Goal: Information Seeking & Learning: Learn about a topic

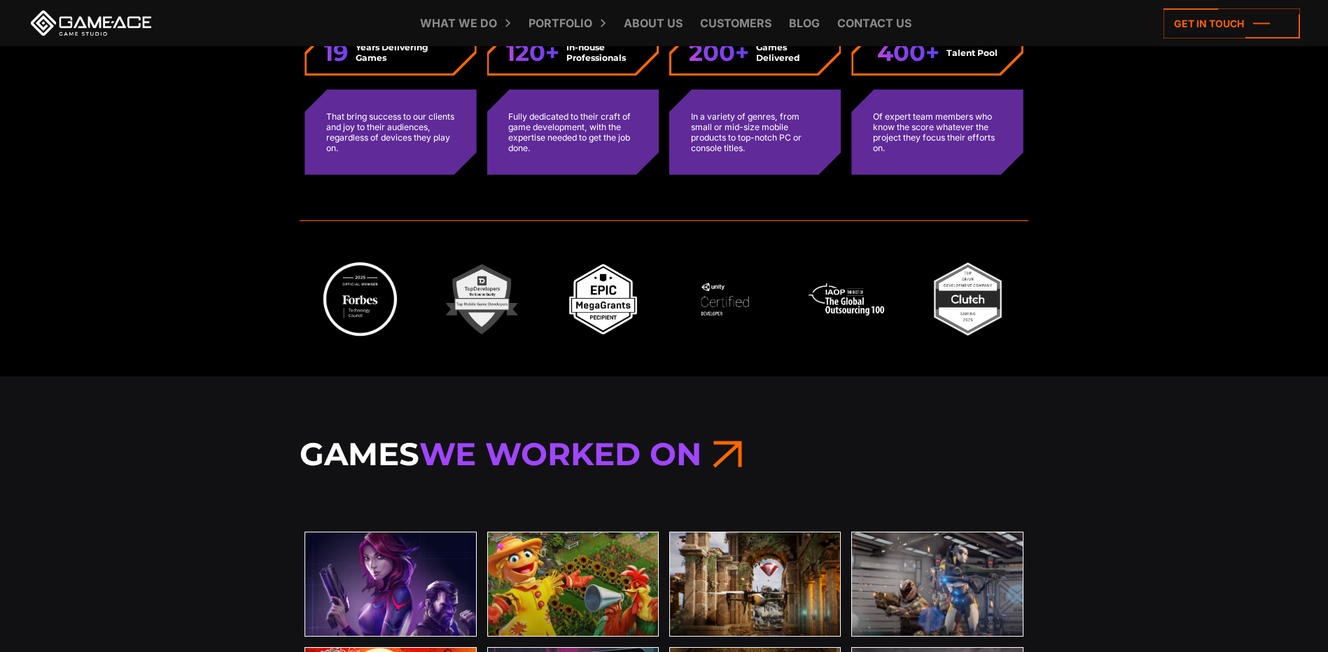
scroll to position [3850, 0]
click at [381, 300] on img at bounding box center [361, 300] width 80 height 80
click at [361, 304] on img at bounding box center [361, 300] width 80 height 80
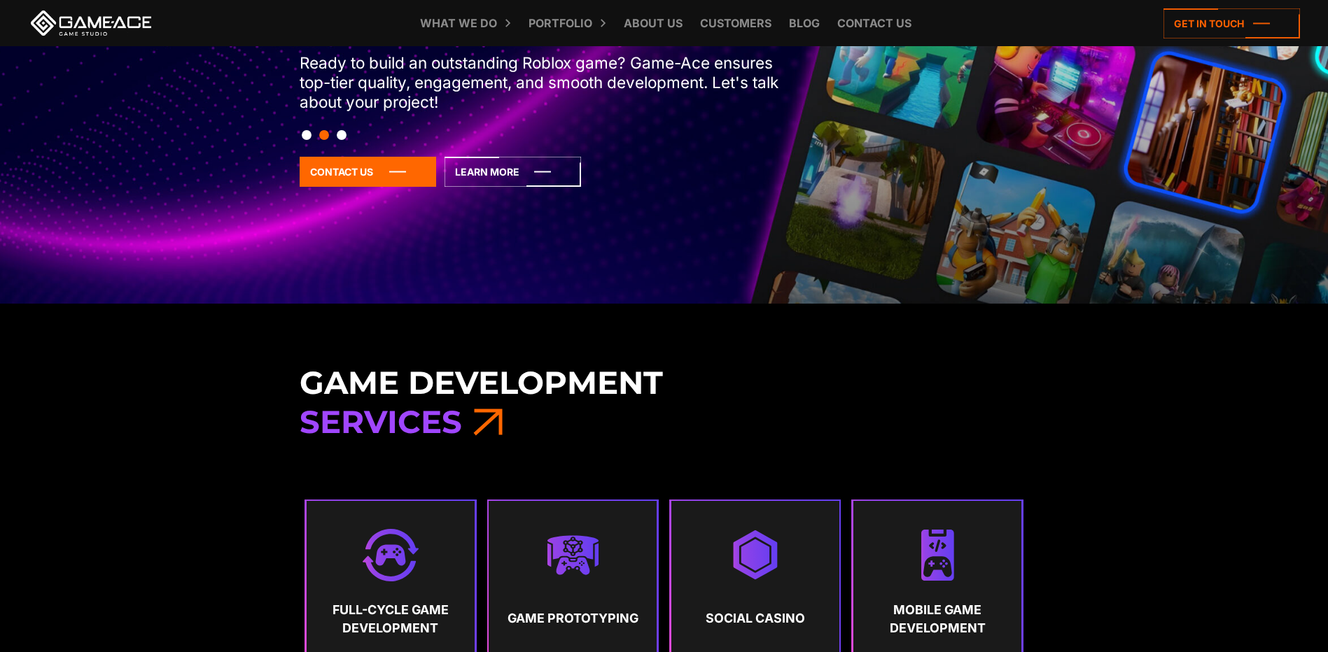
scroll to position [0, 0]
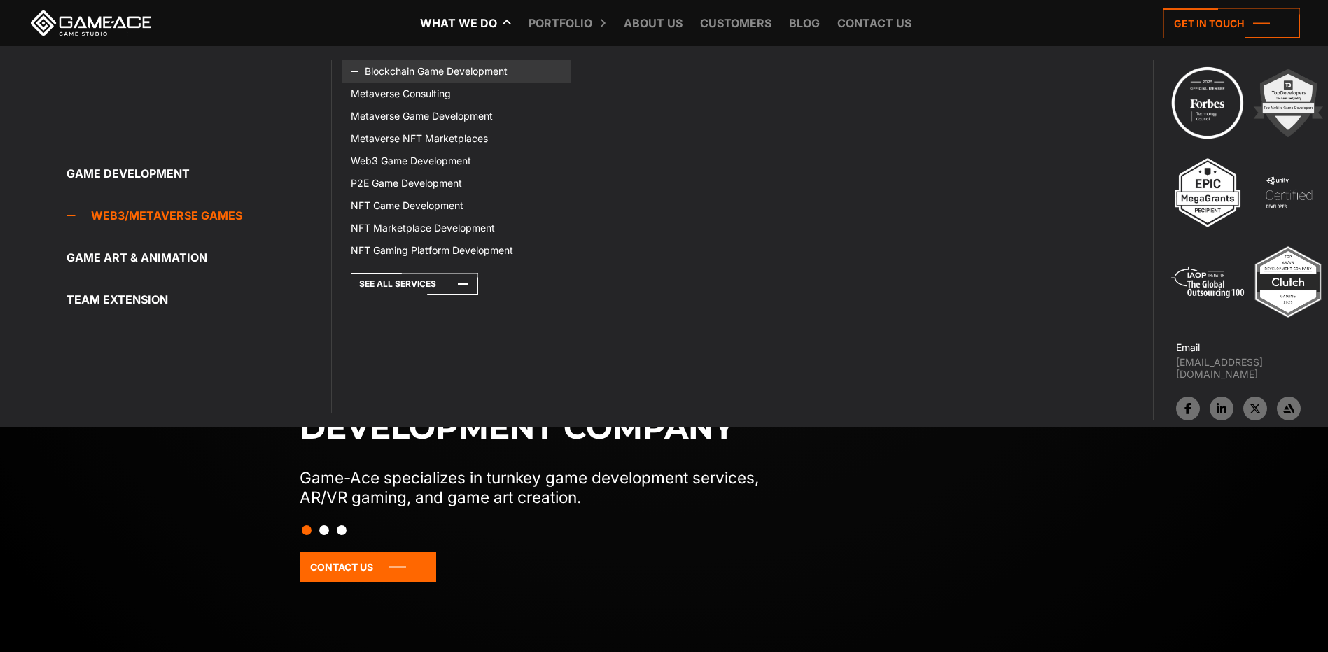
click at [394, 76] on link "Blockchain Game Development" at bounding box center [456, 71] width 228 height 22
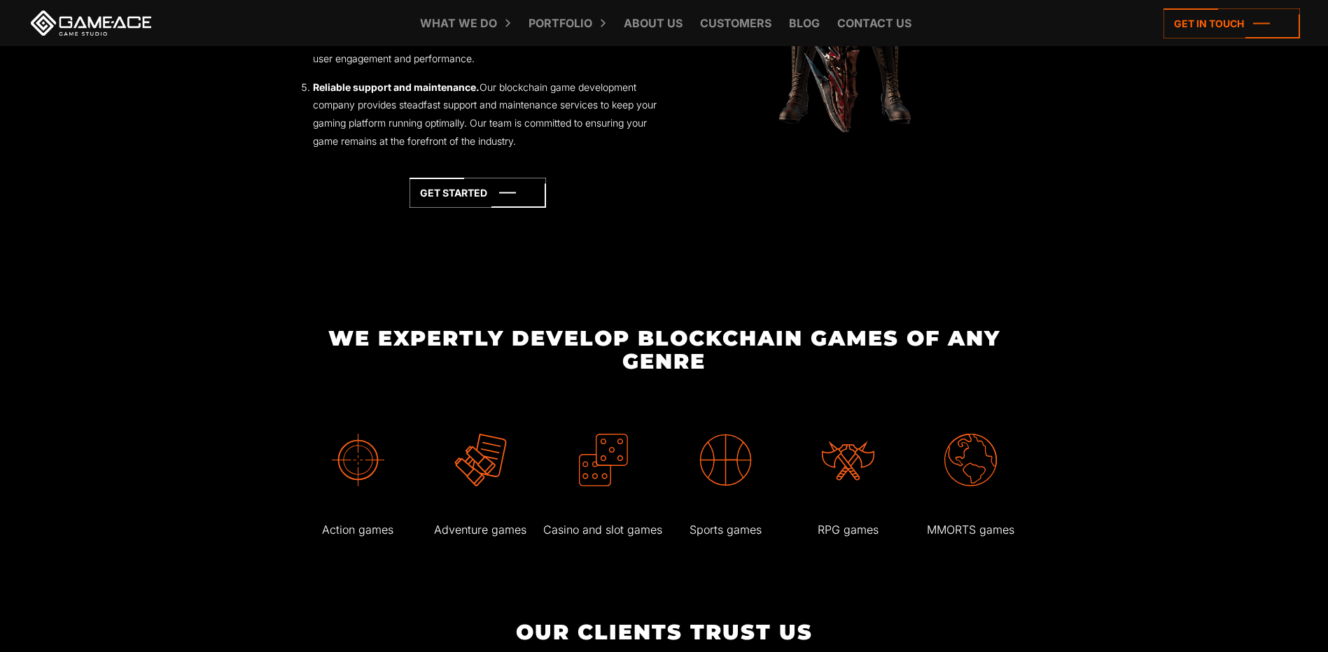
scroll to position [2660, 0]
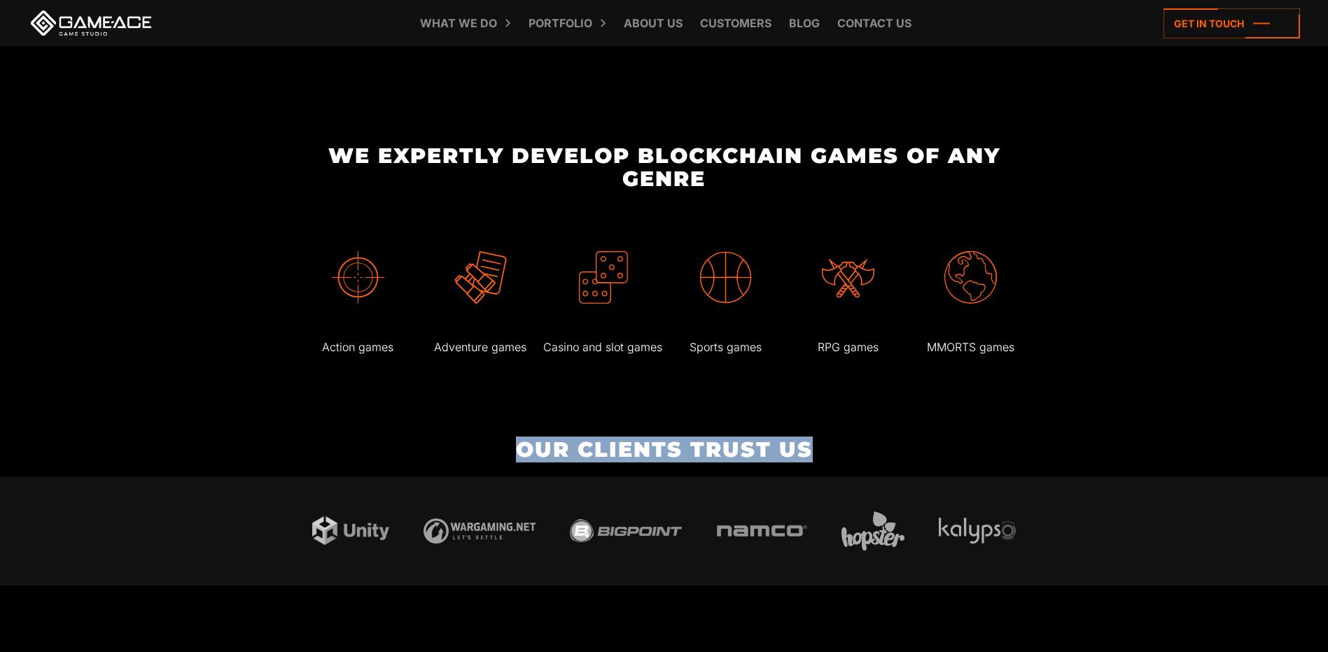
drag, startPoint x: 1076, startPoint y: 377, endPoint x: 1033, endPoint y: 414, distance: 57.1
click at [1033, 414] on body "Blockchain Game Development Company Enter the realm of Game-Ace, your gateway t…" at bounding box center [664, 642] width 1328 height 6604
click at [196, 409] on body "Blockchain Game Development Company Enter the realm of Game-Ace, your gateway t…" at bounding box center [664, 642] width 1328 height 6604
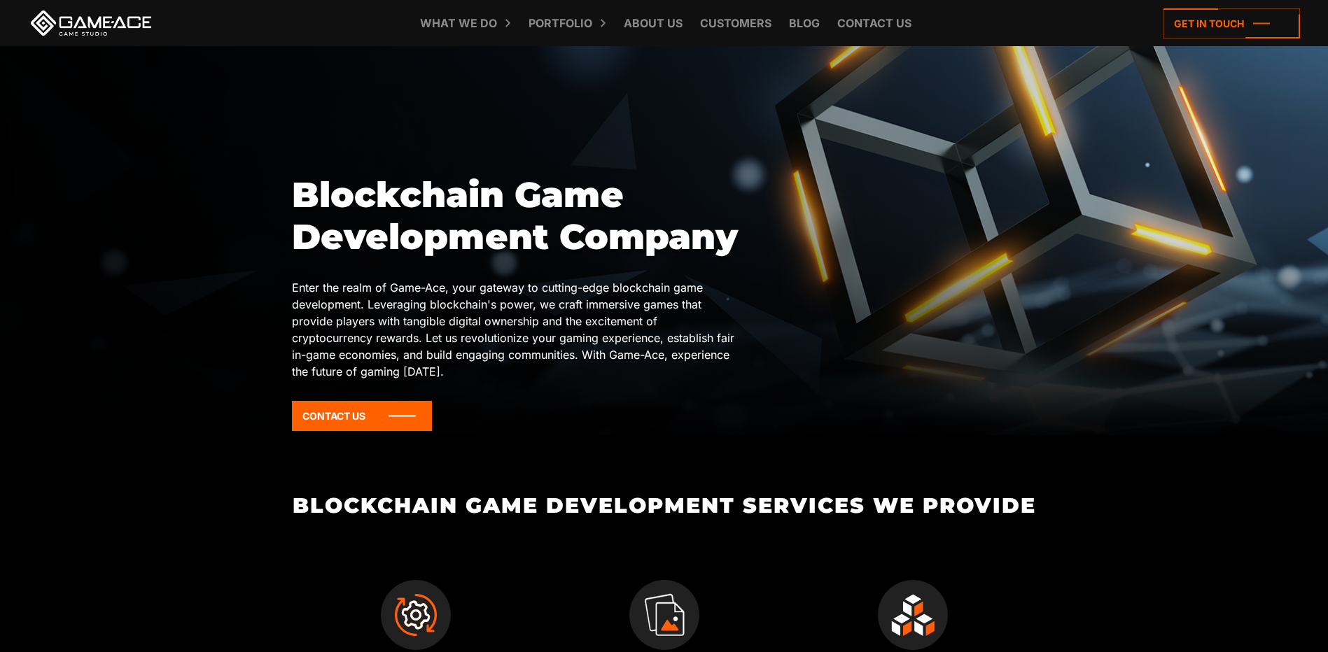
scroll to position [0, 0]
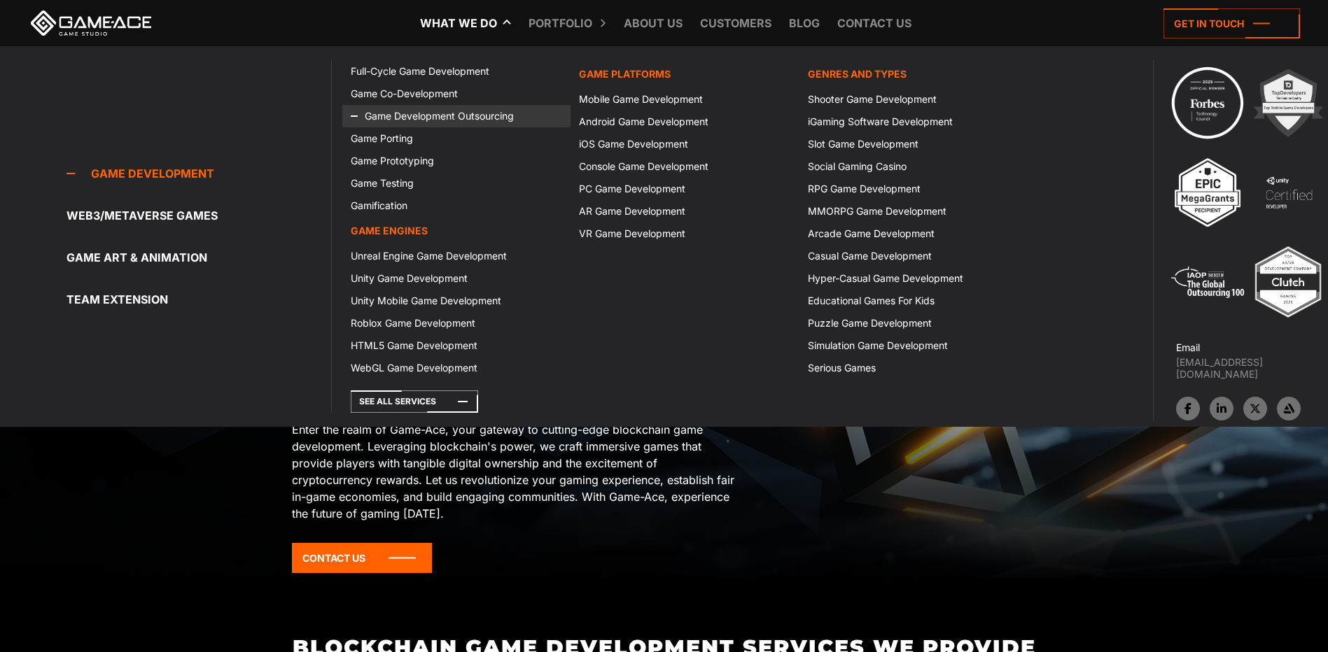
click at [413, 116] on link "Game Development Outsourcing" at bounding box center [456, 116] width 228 height 22
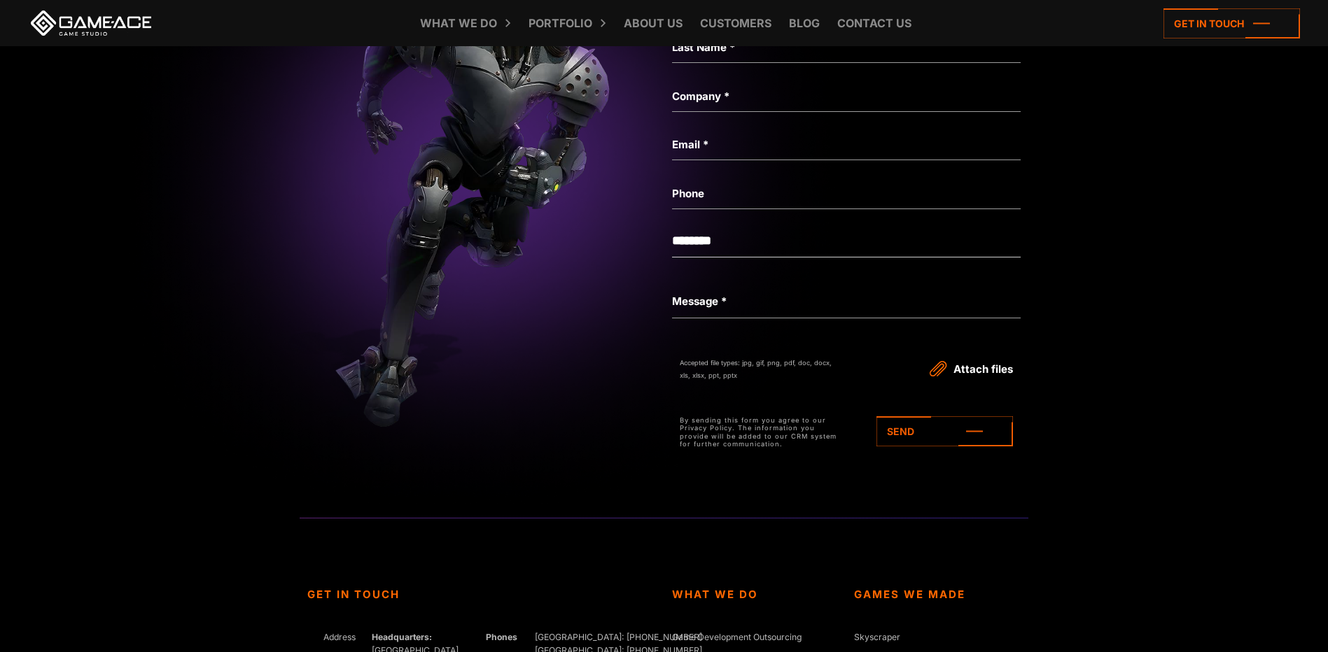
scroll to position [5342, 0]
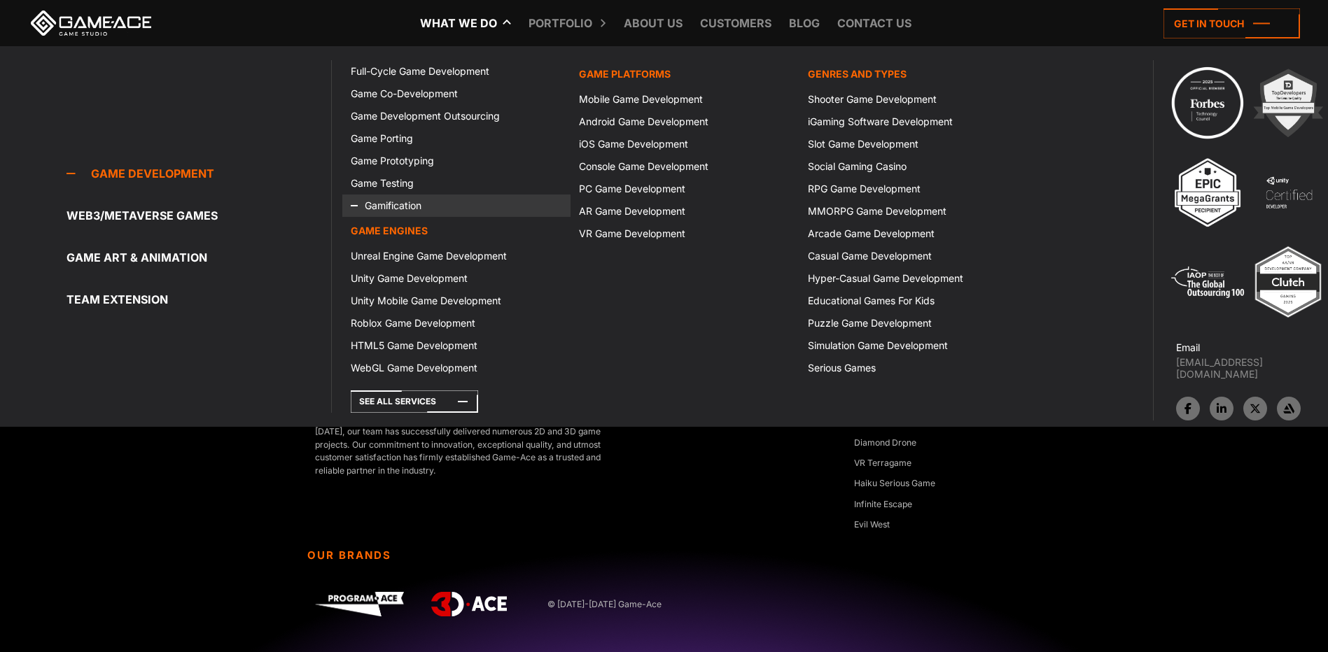
click at [402, 209] on link "Gamification" at bounding box center [456, 206] width 228 height 22
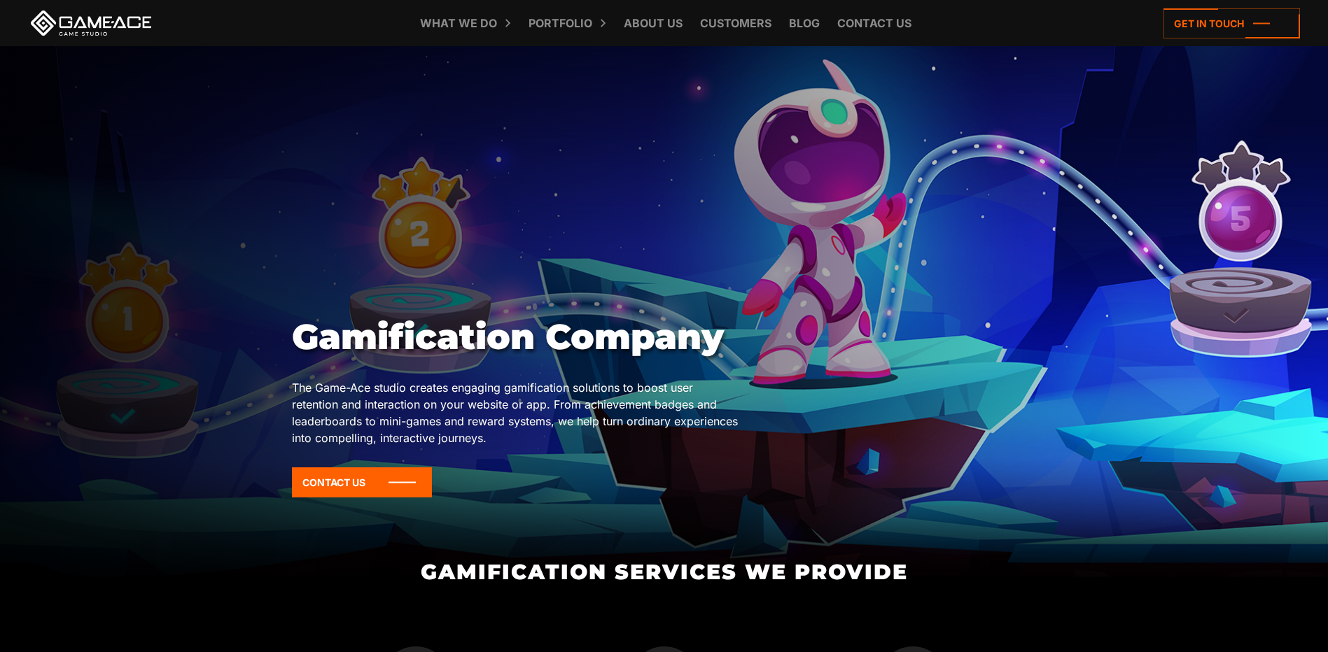
drag, startPoint x: 980, startPoint y: 79, endPoint x: 855, endPoint y: 288, distance: 243.3
click at [879, 281] on div at bounding box center [664, 311] width 1328 height 531
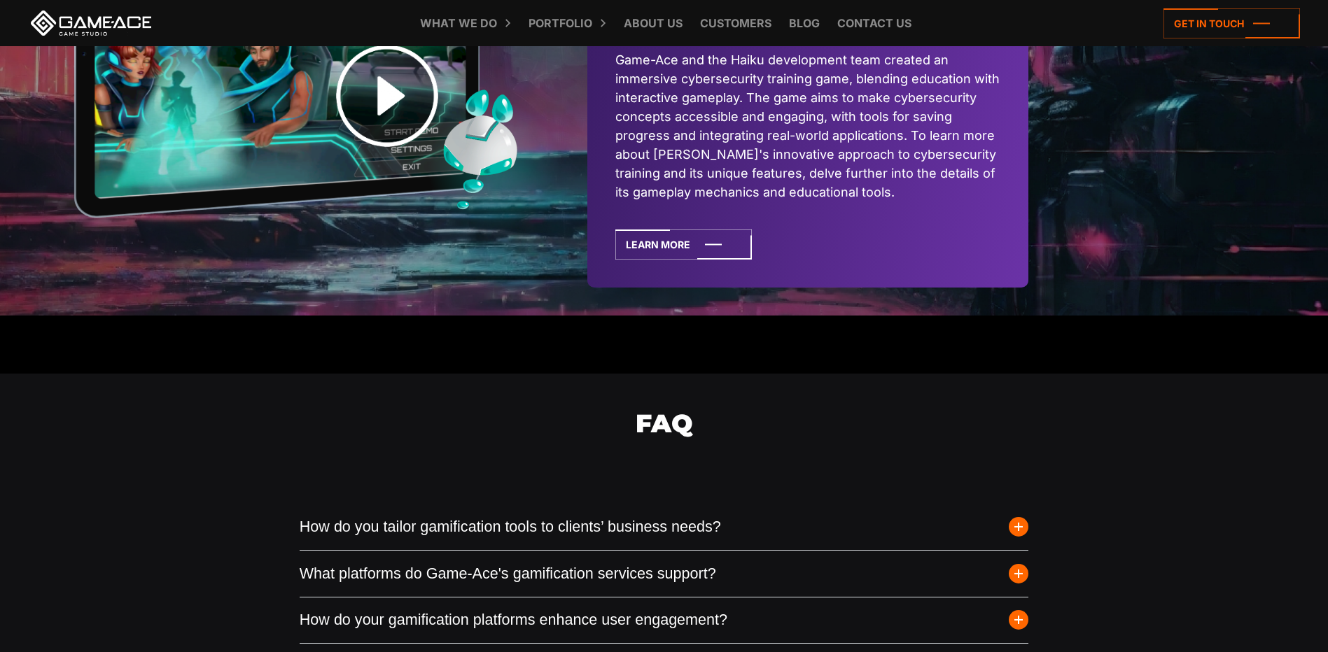
scroll to position [4480, 0]
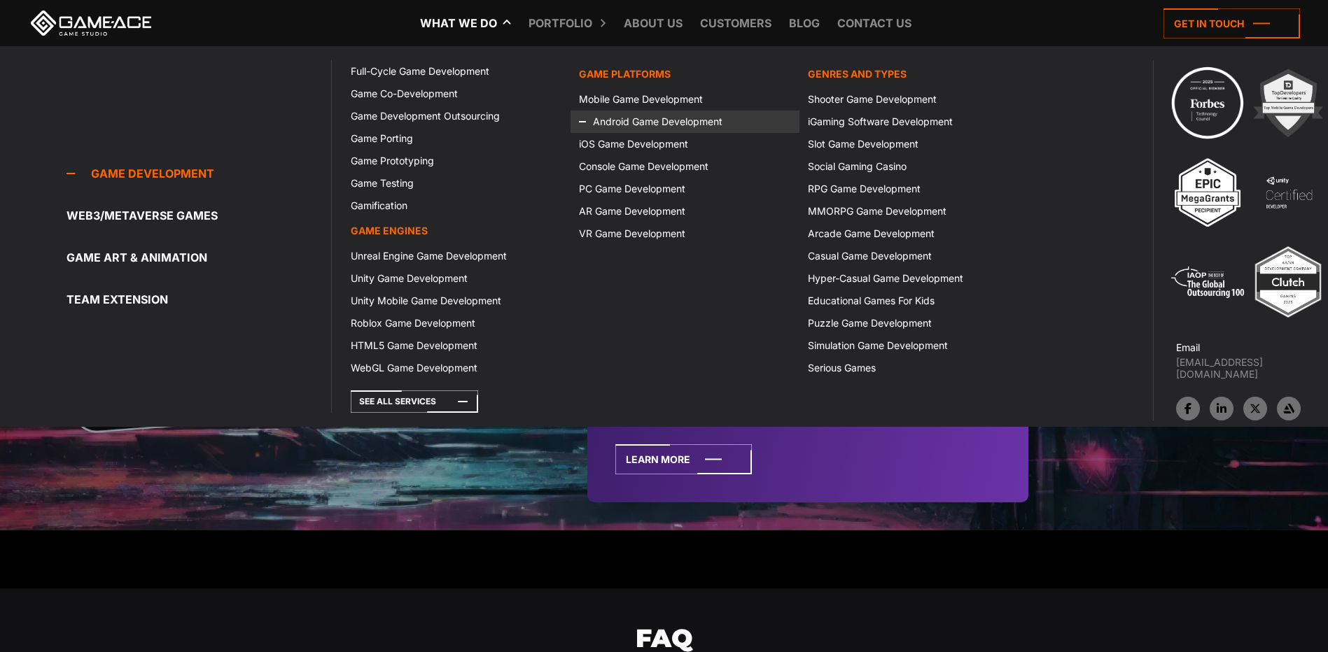
click at [617, 123] on link "Android Game Development" at bounding box center [685, 122] width 228 height 22
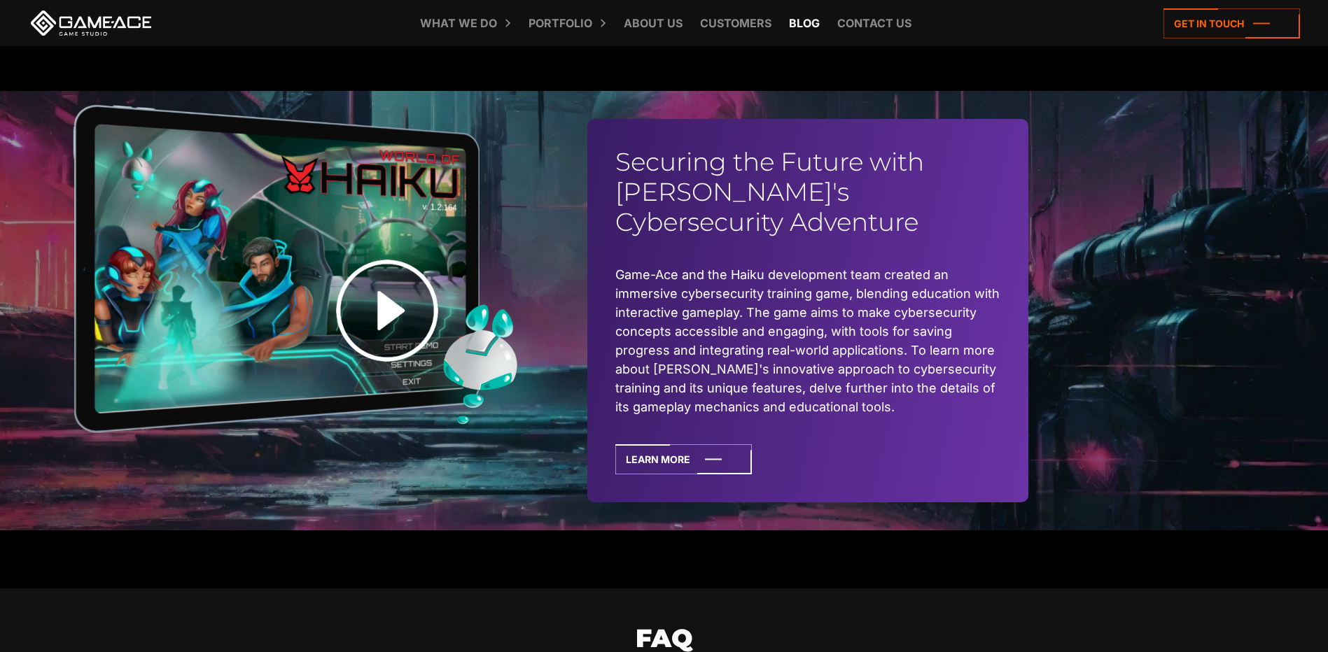
click at [802, 24] on link "Blog" at bounding box center [804, 23] width 45 height 46
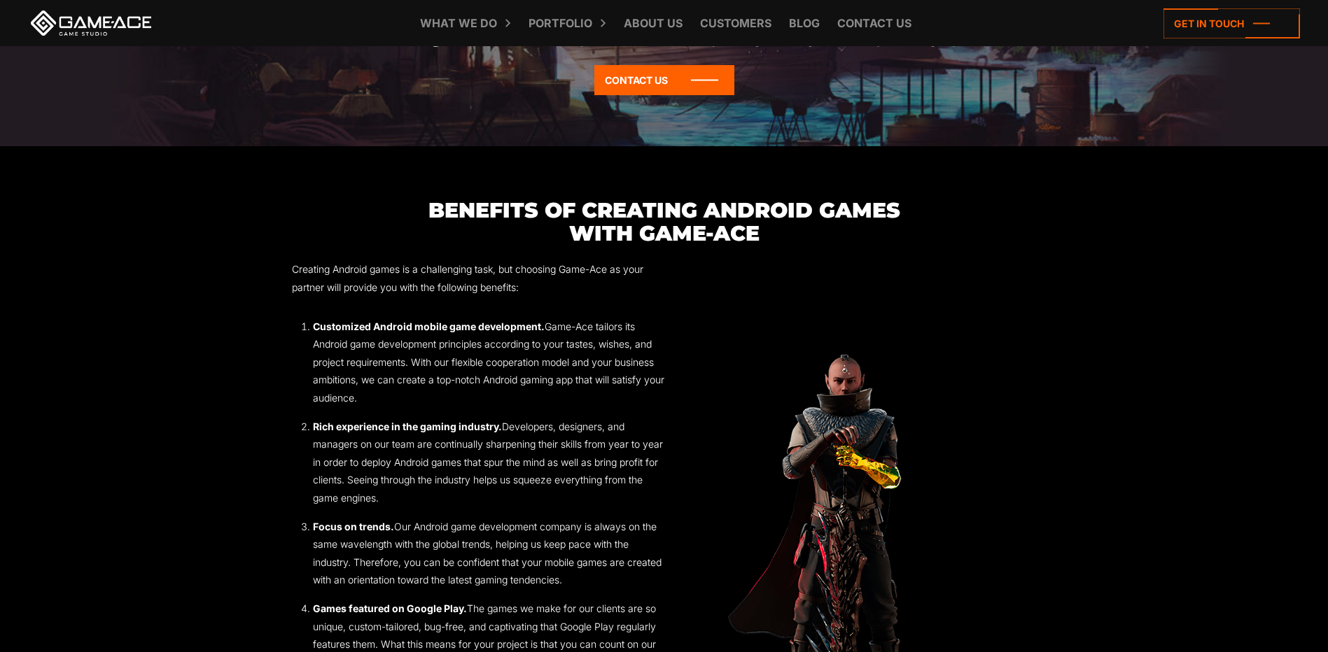
scroll to position [1890, 0]
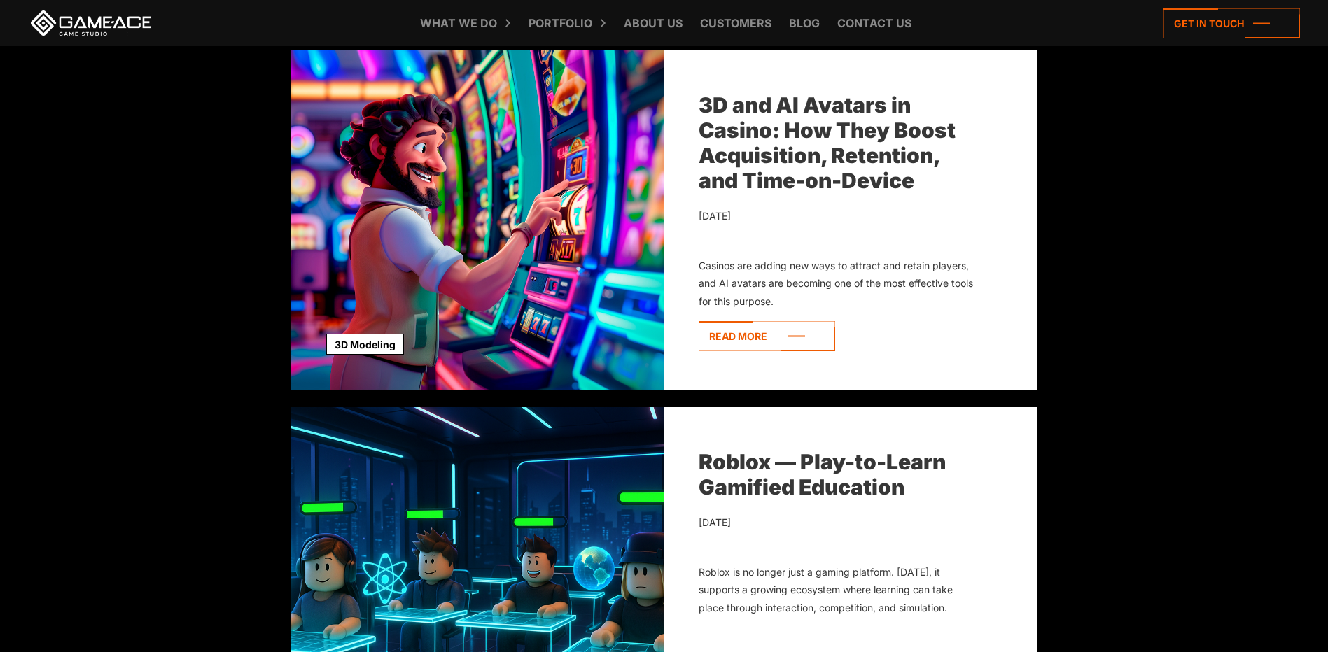
scroll to position [420, 0]
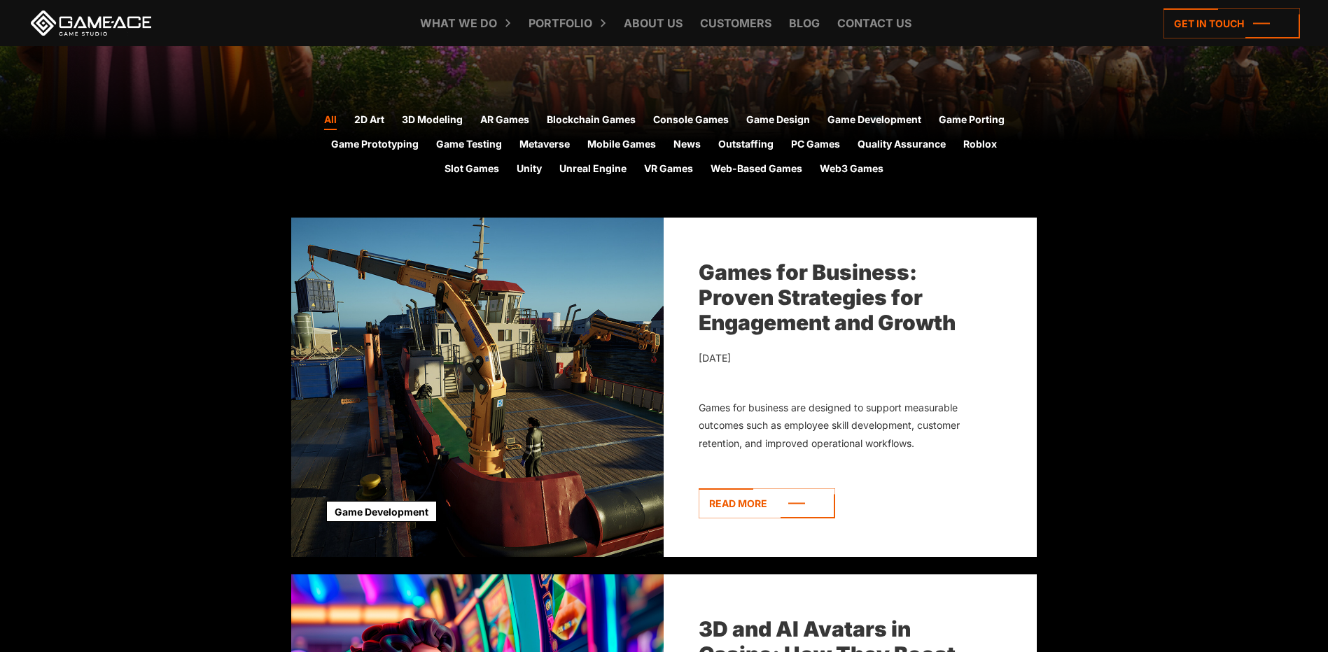
click at [768, 287] on link "Games for Business: Proven Strategies for Engagement and Growth" at bounding box center [827, 298] width 257 height 76
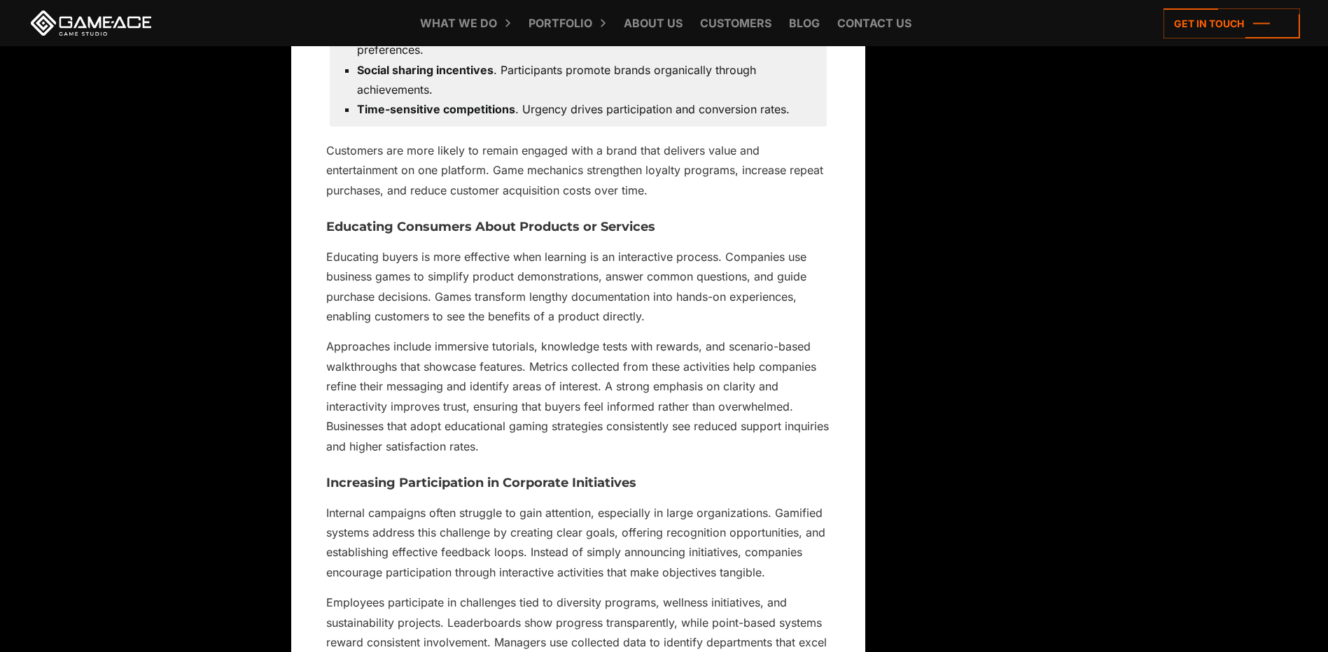
scroll to position [8960, 0]
